Goal: Navigation & Orientation: Go to known website

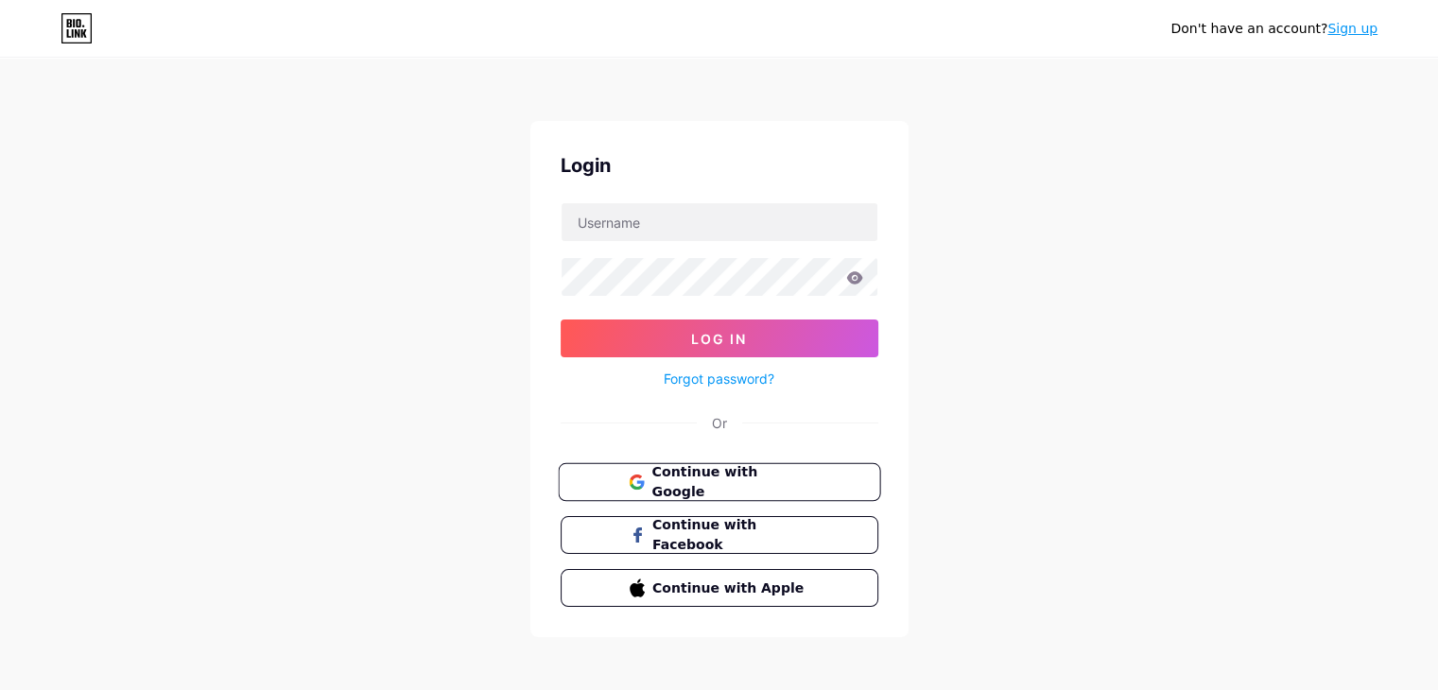
click at [719, 485] on span "Continue with Google" at bounding box center [731, 482] width 158 height 41
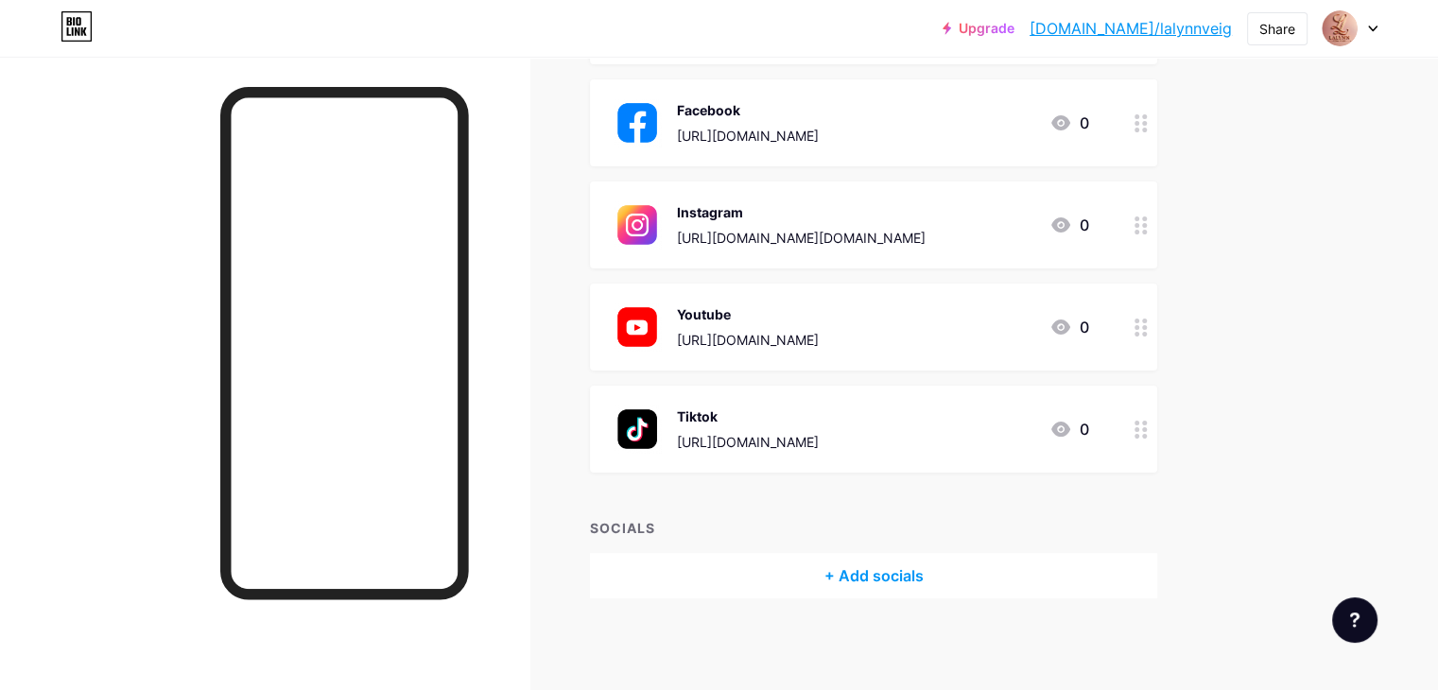
scroll to position [322, 0]
click at [792, 317] on div "Youtube" at bounding box center [748, 314] width 142 height 20
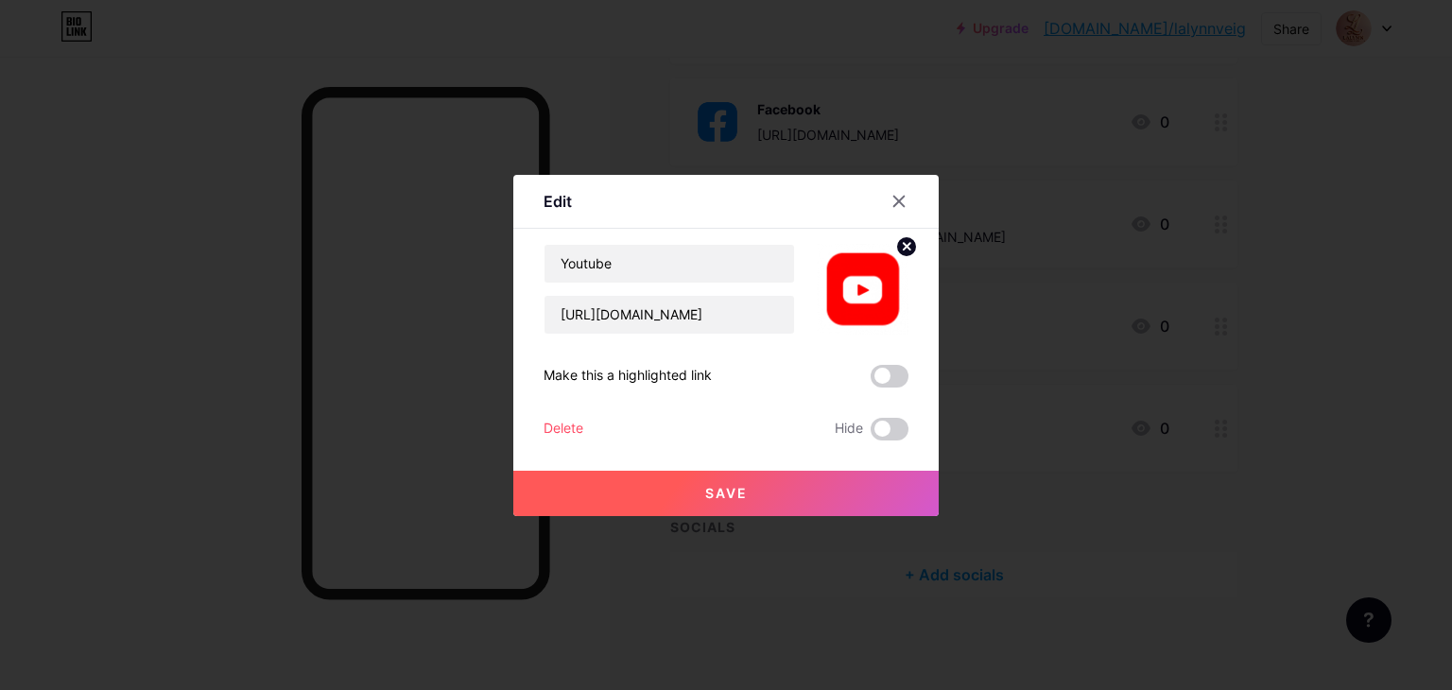
drag, startPoint x: 889, startPoint y: 207, endPoint x: 920, endPoint y: 213, distance: 31.7
click at [892, 206] on icon at bounding box center [899, 201] width 15 height 15
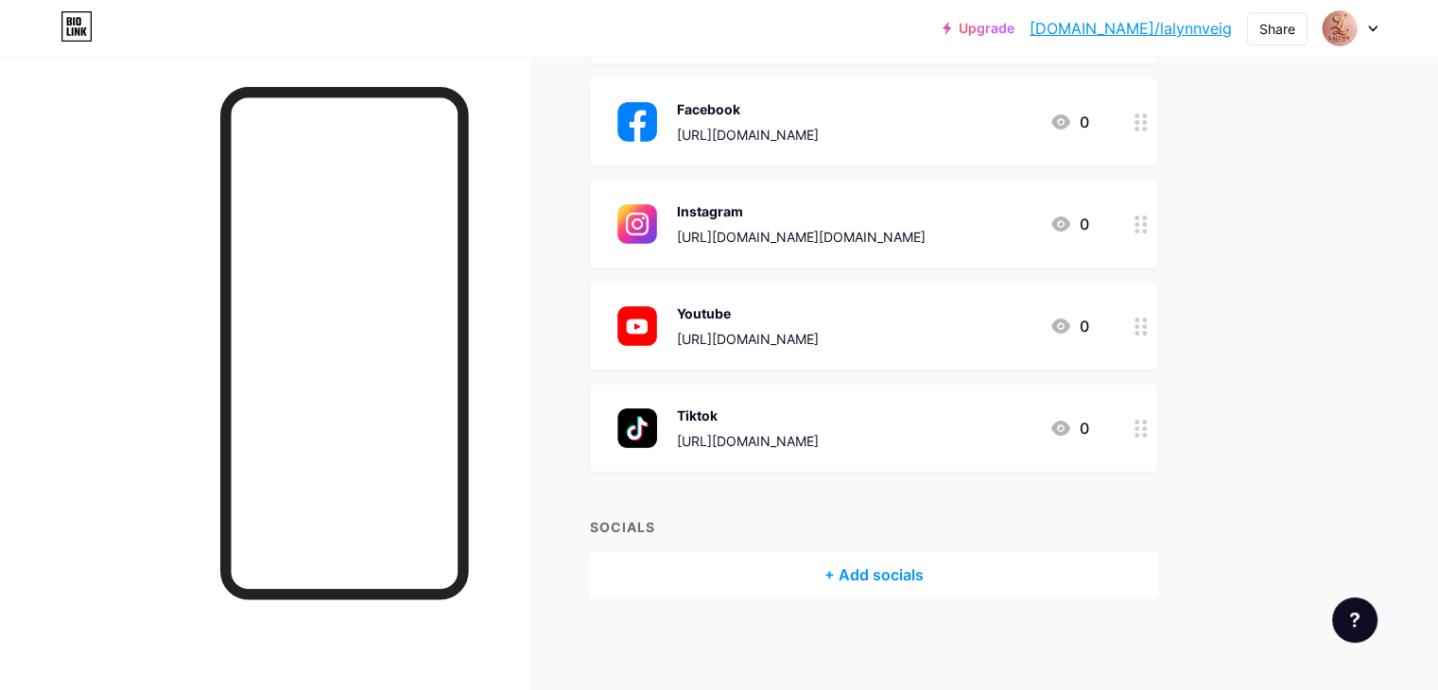
scroll to position [0, 0]
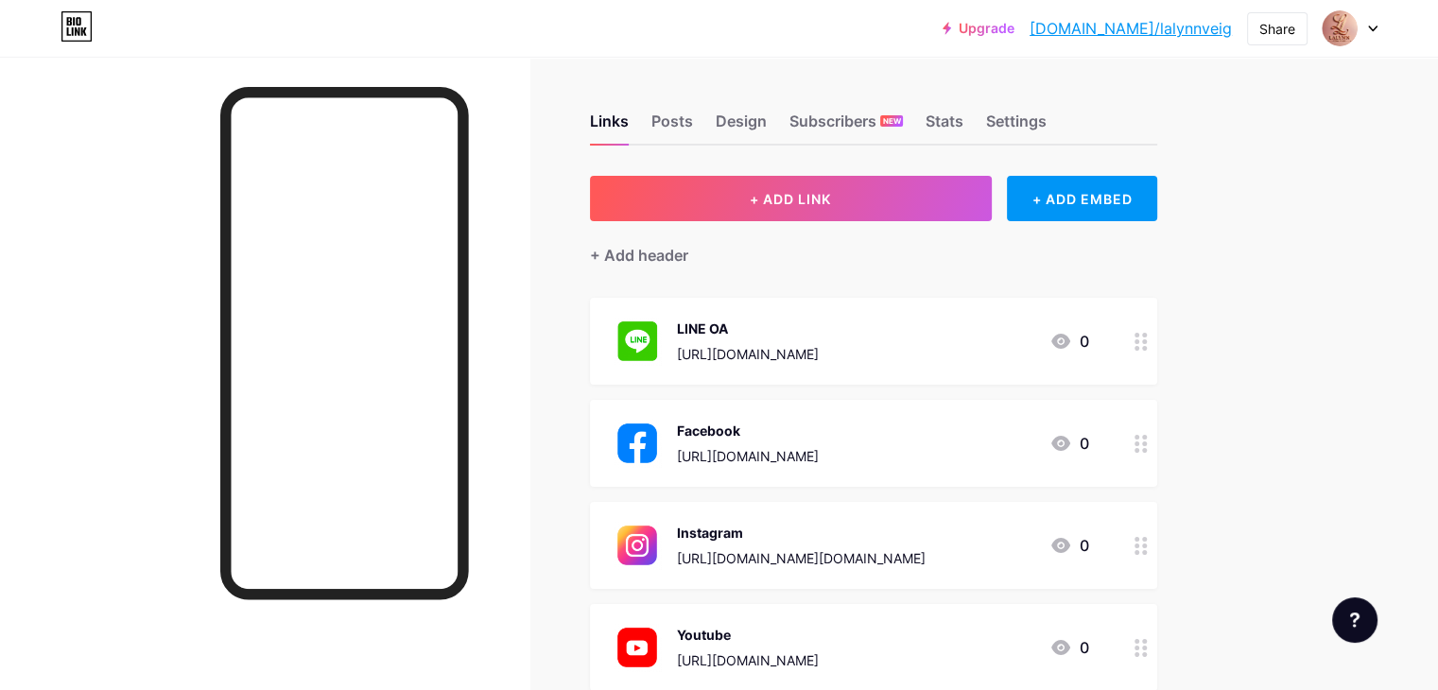
click at [1156, 30] on link "[DOMAIN_NAME]/lalynnveig" at bounding box center [1131, 28] width 202 height 23
